Goal: Task Accomplishment & Management: Manage account settings

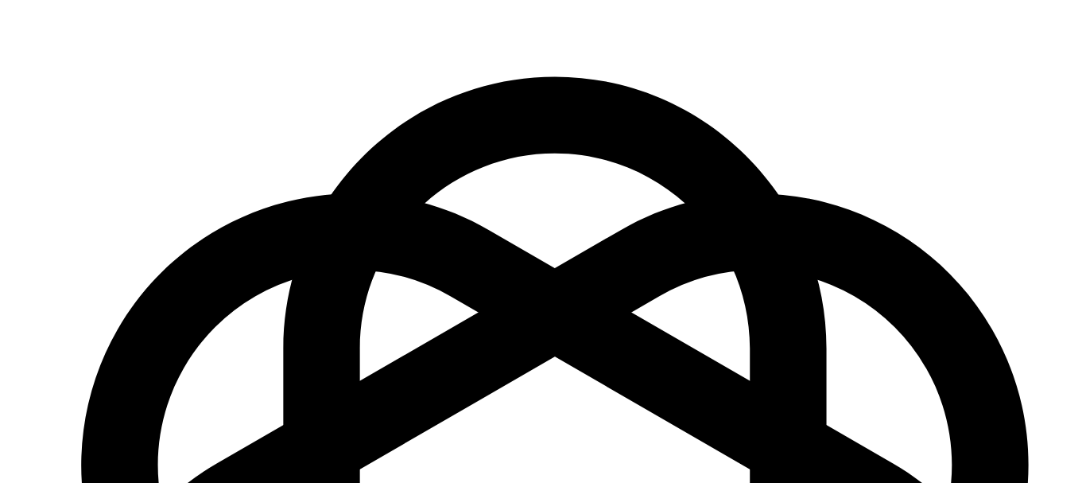
scroll to position [142, 0]
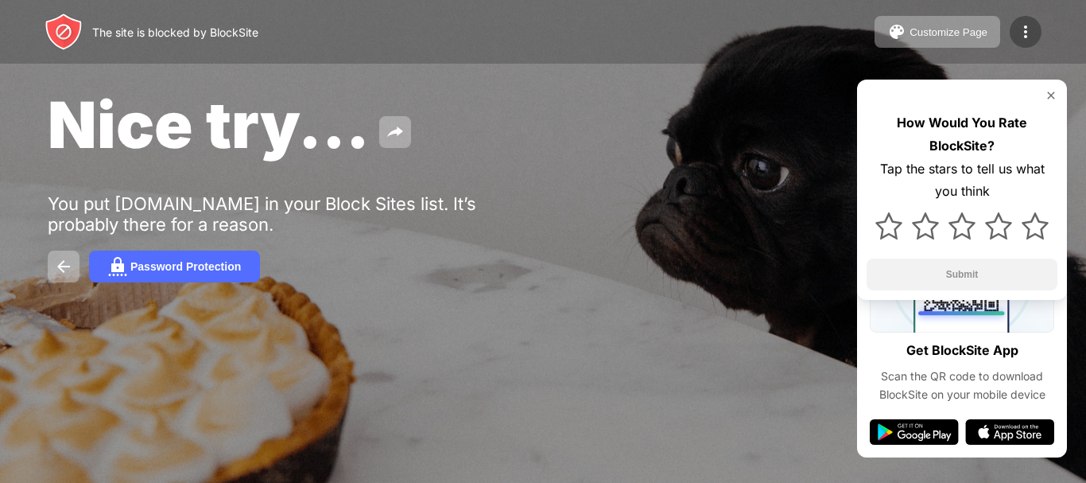
click at [1024, 32] on img at bounding box center [1025, 31] width 19 height 19
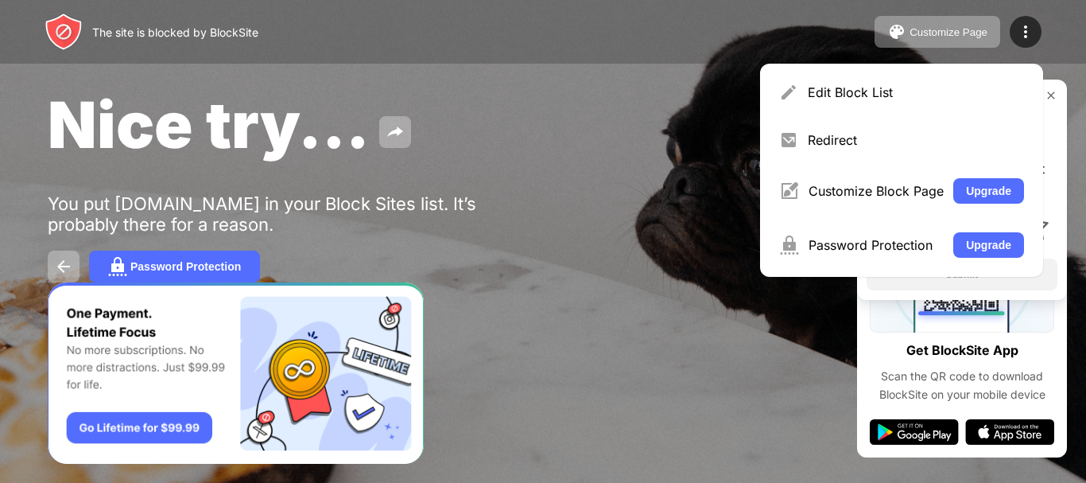
scroll to position [0, 0]
click at [1053, 95] on img at bounding box center [1051, 95] width 13 height 13
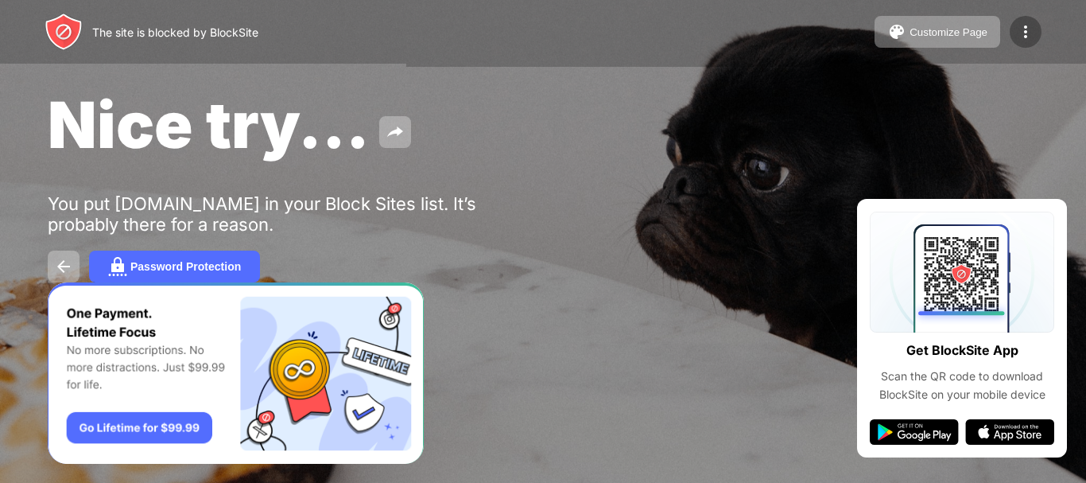
click at [1029, 31] on img at bounding box center [1025, 31] width 19 height 19
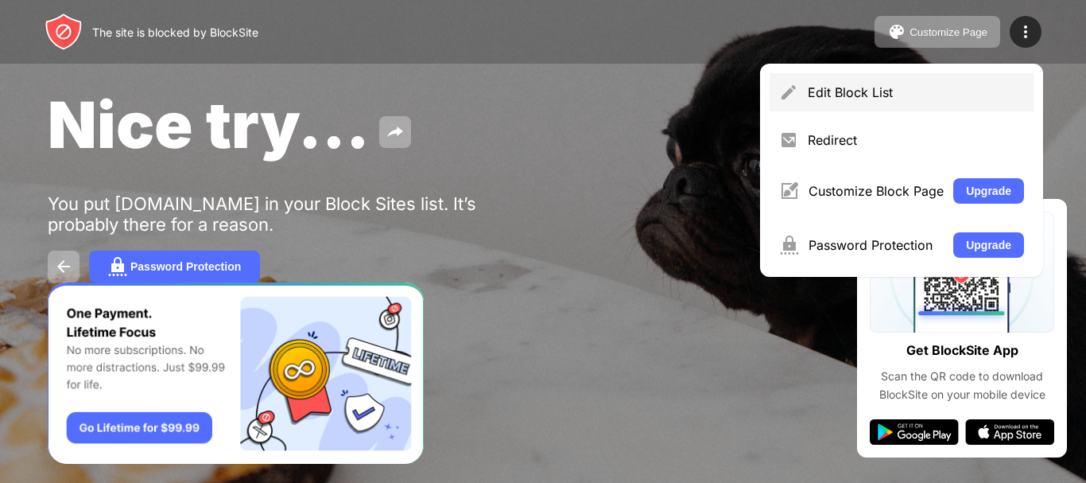
click at [873, 84] on div "Edit Block List" at bounding box center [916, 92] width 216 height 16
